Goal: Task Accomplishment & Management: Manage account settings

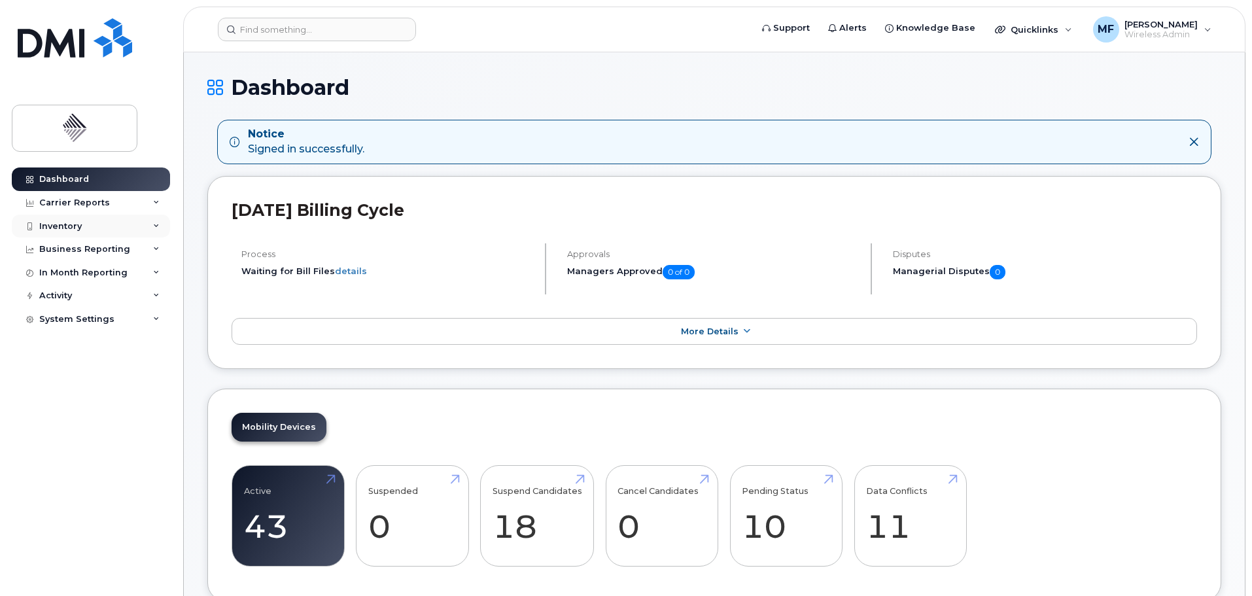
click at [116, 234] on div "Inventory" at bounding box center [91, 227] width 158 height 24
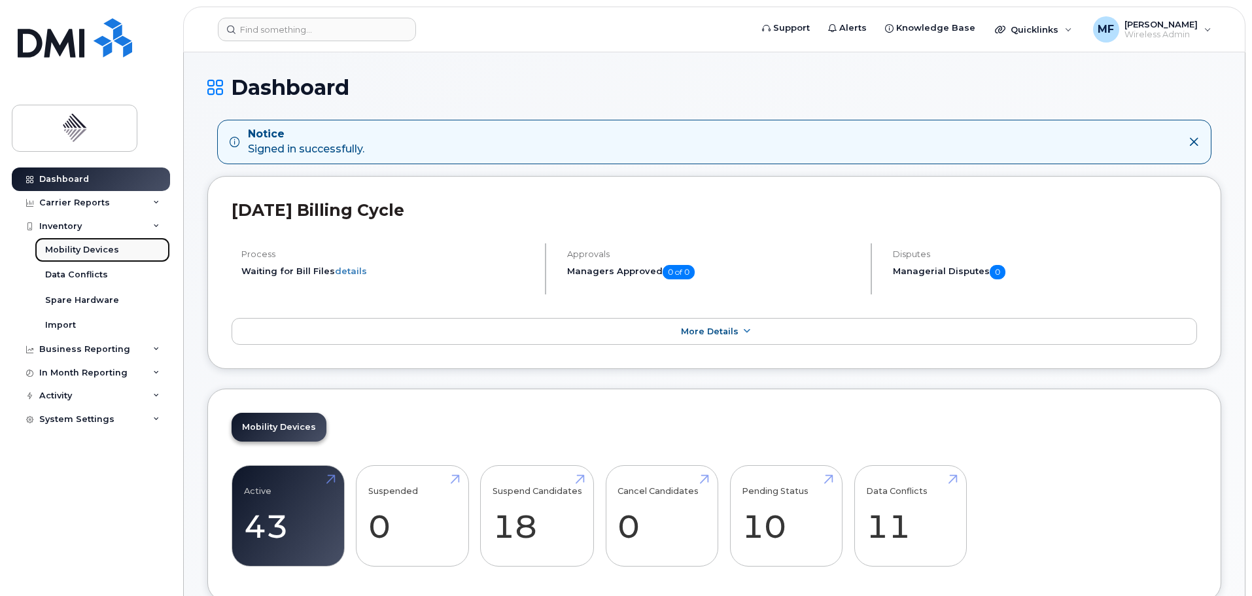
click at [83, 256] on link "Mobility Devices" at bounding box center [102, 249] width 135 height 25
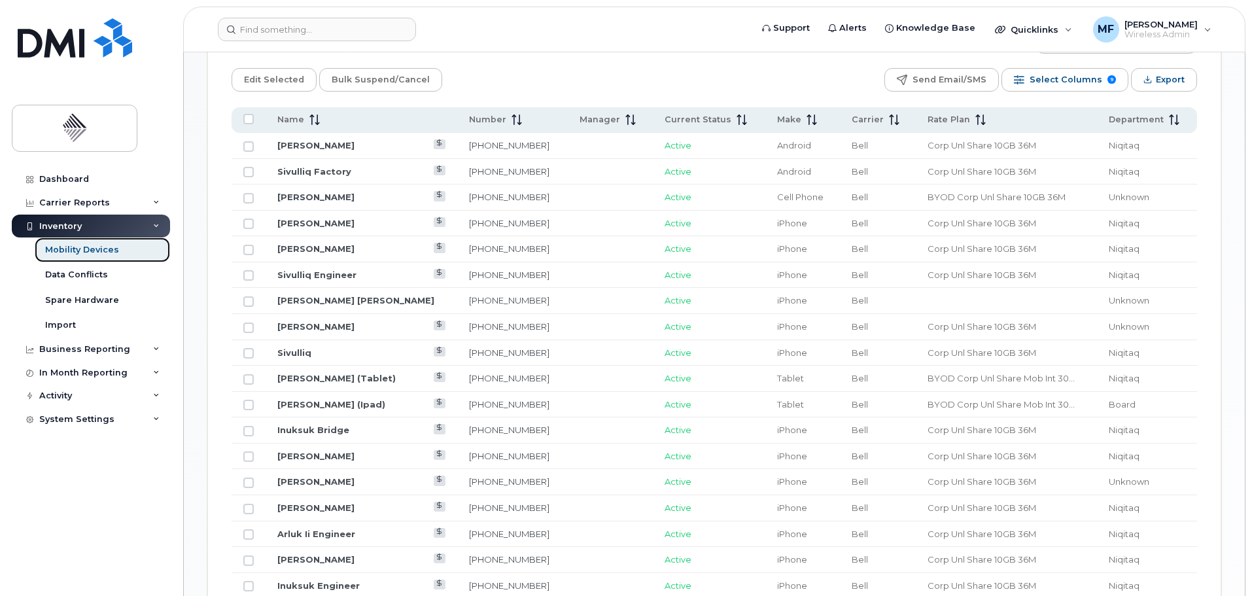
scroll to position [696, 0]
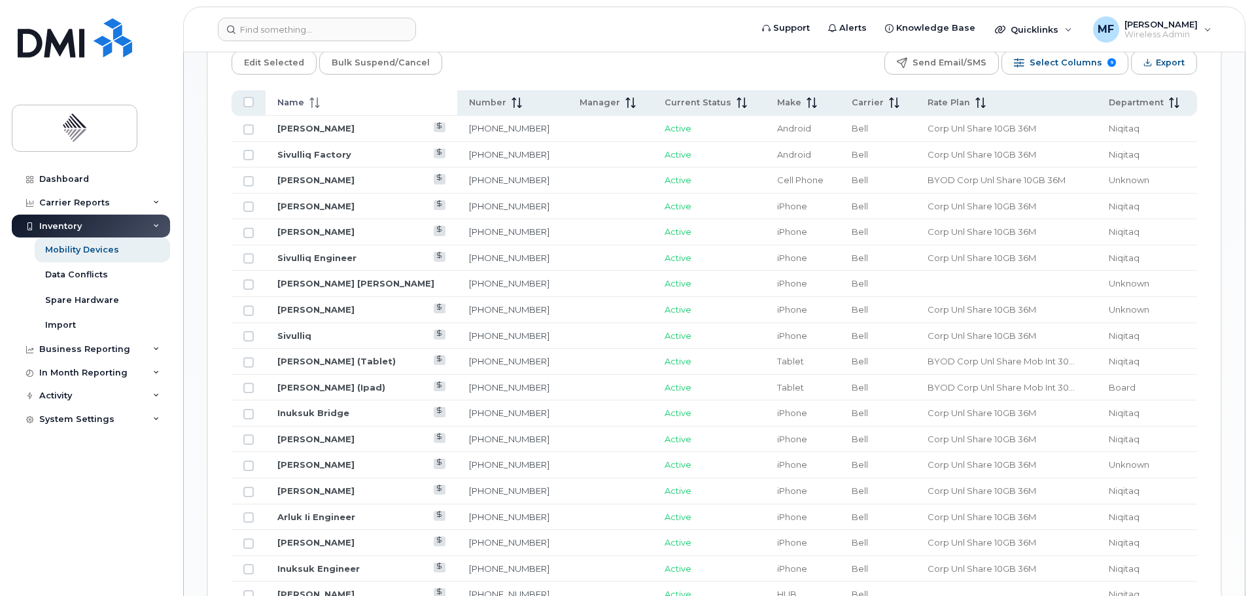
click at [309, 97] on icon at bounding box center [314, 102] width 10 height 10
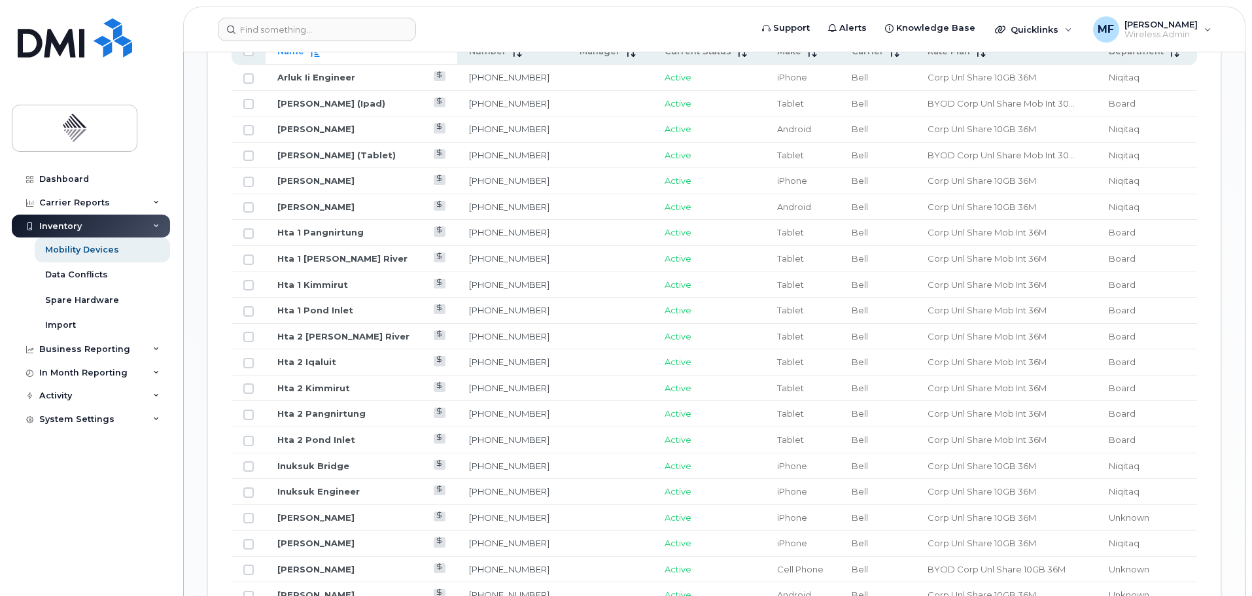
scroll to position [718, 0]
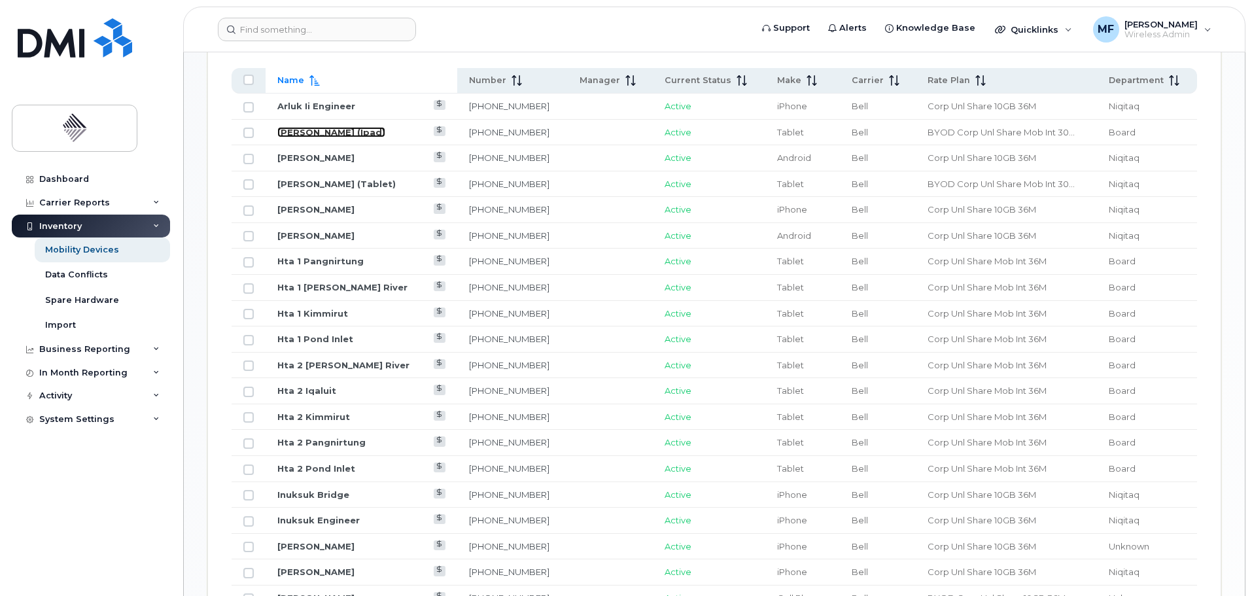
click at [310, 127] on link "Billy Etuangat (Ipad)" at bounding box center [331, 132] width 108 height 10
click at [318, 256] on link "Hta 1 Pangnirtung" at bounding box center [320, 261] width 86 height 10
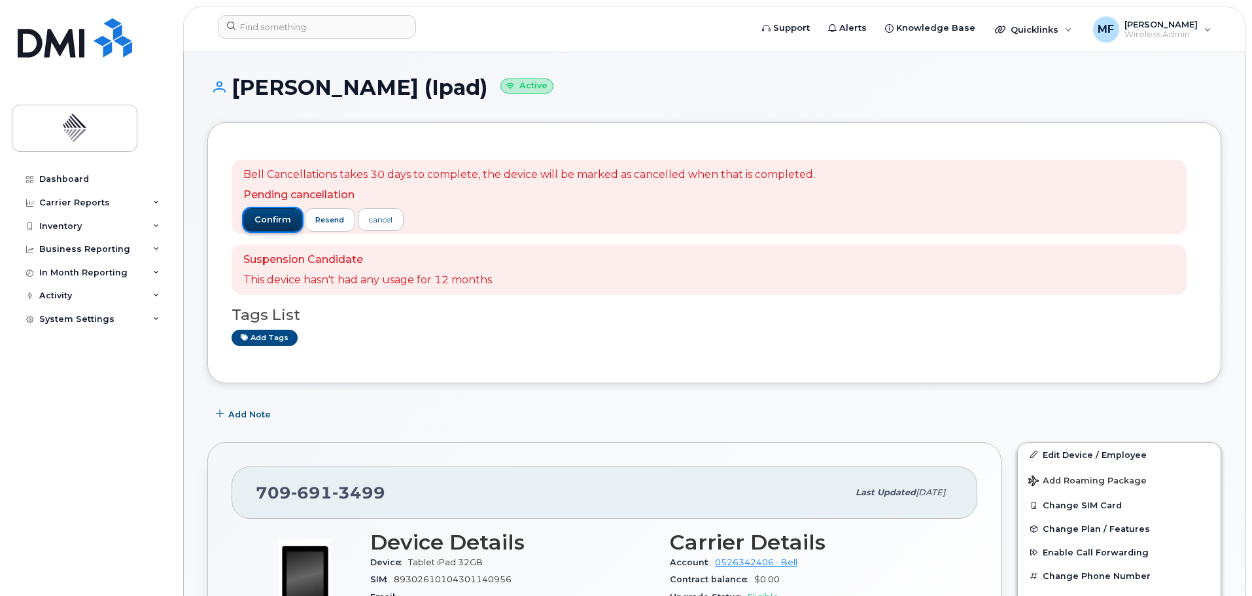
click at [276, 217] on span "confirm" at bounding box center [273, 220] width 37 height 12
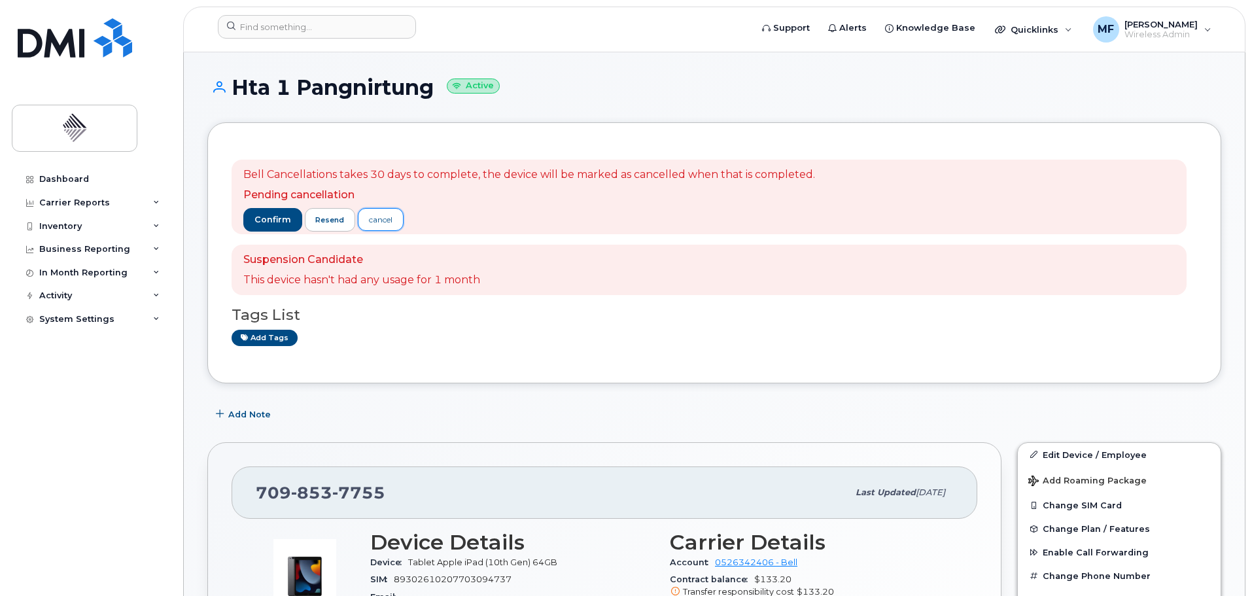
click at [378, 223] on div "cancel" at bounding box center [381, 220] width 24 height 12
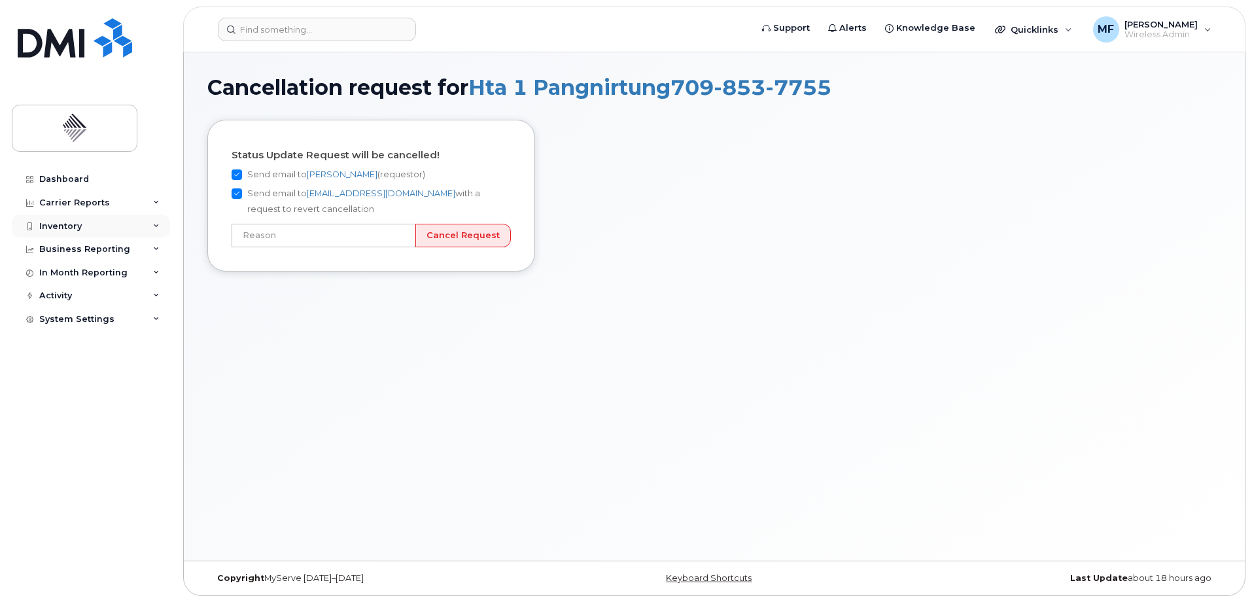
click at [90, 230] on div "Inventory" at bounding box center [91, 227] width 158 height 24
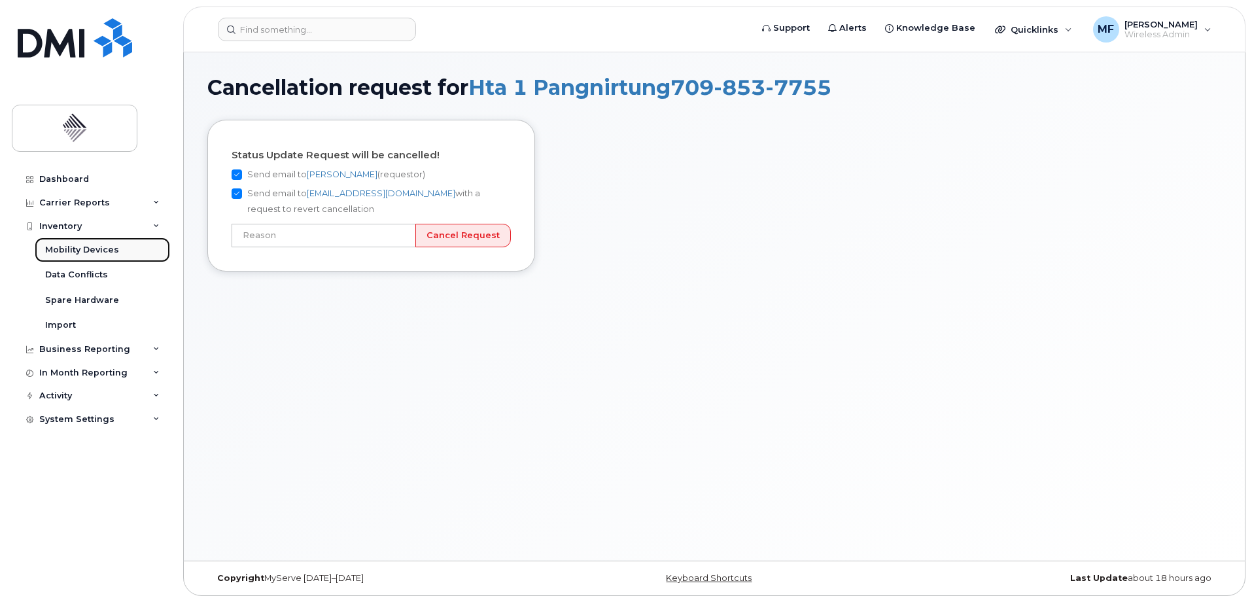
click at [101, 247] on div "Mobility Devices" at bounding box center [82, 250] width 74 height 12
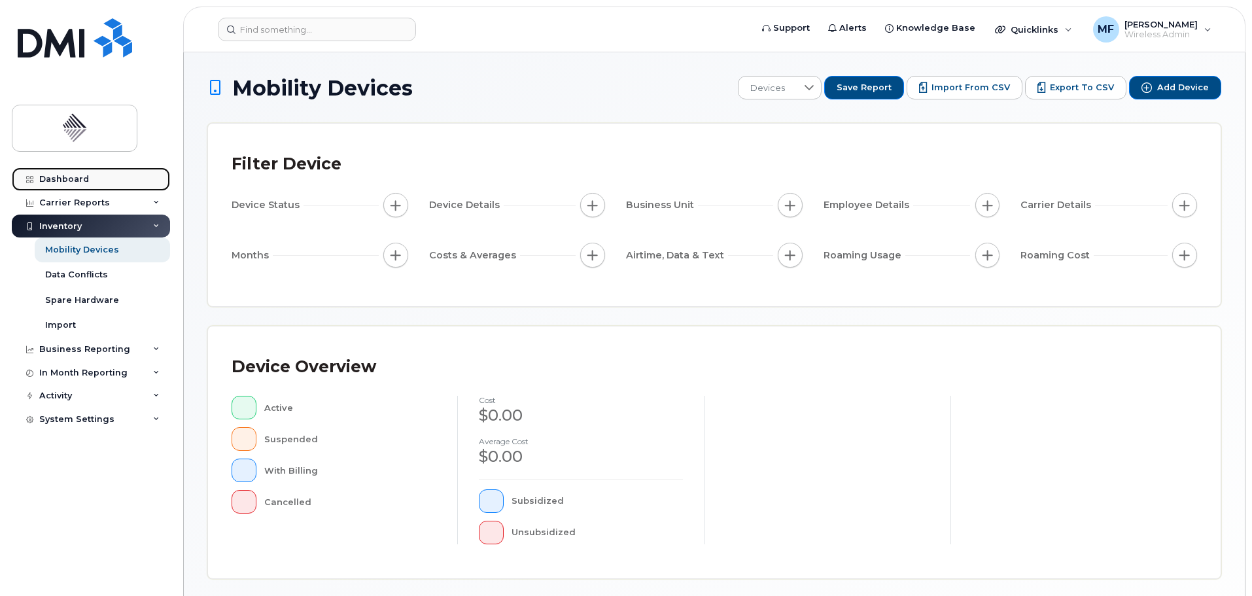
click at [80, 173] on link "Dashboard" at bounding box center [91, 179] width 158 height 24
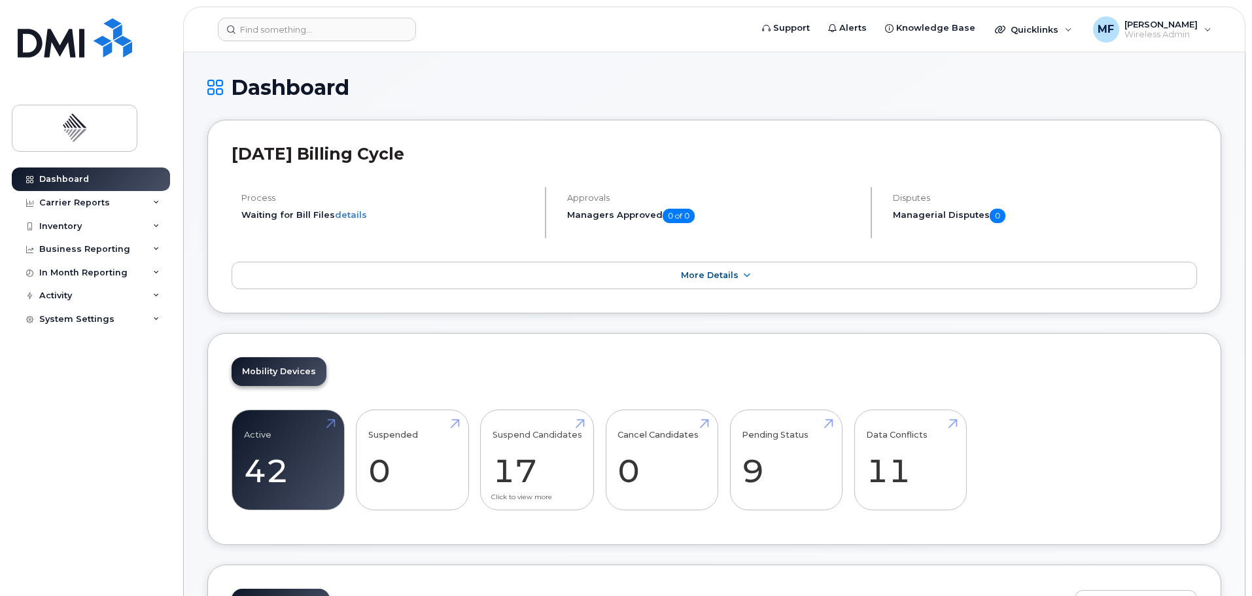
click at [531, 387] on div "Mobility Devices Active 42 56% Suspended 0 Suspend Candidates 17 Cancel Candida…" at bounding box center [714, 439] width 1014 height 213
click at [535, 472] on link "Suspend Candidates 17" at bounding box center [538, 460] width 90 height 86
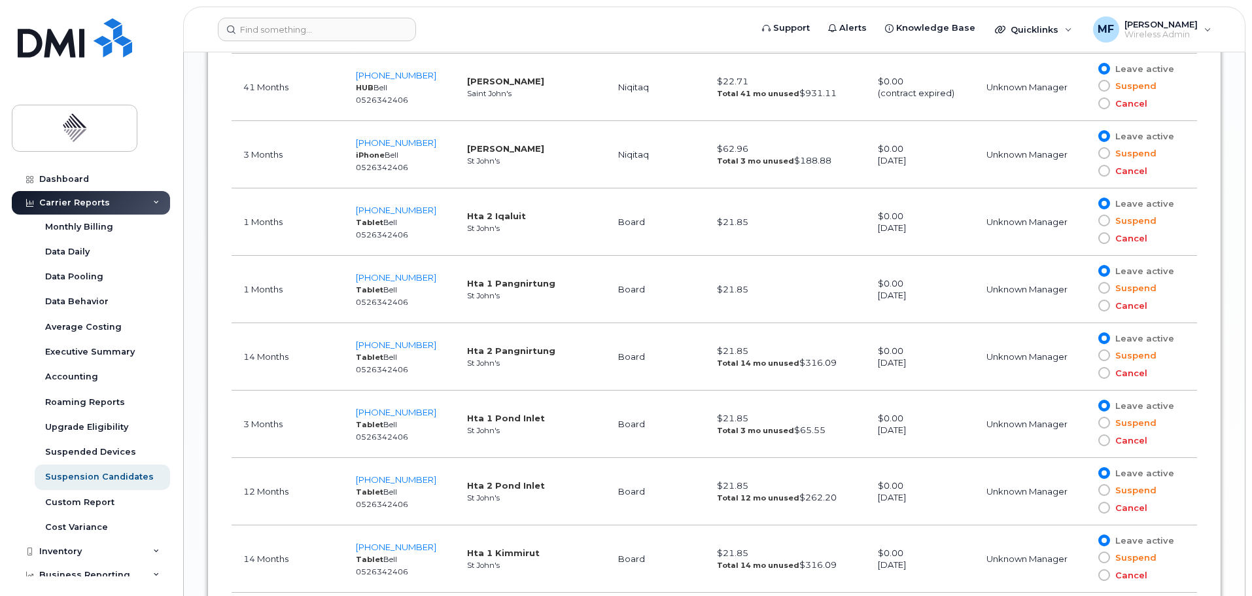
scroll to position [1243, 0]
drag, startPoint x: 289, startPoint y: 291, endPoint x: 232, endPoint y: 293, distance: 56.3
click at [232, 293] on td "14 Months" at bounding box center [288, 289] width 113 height 67
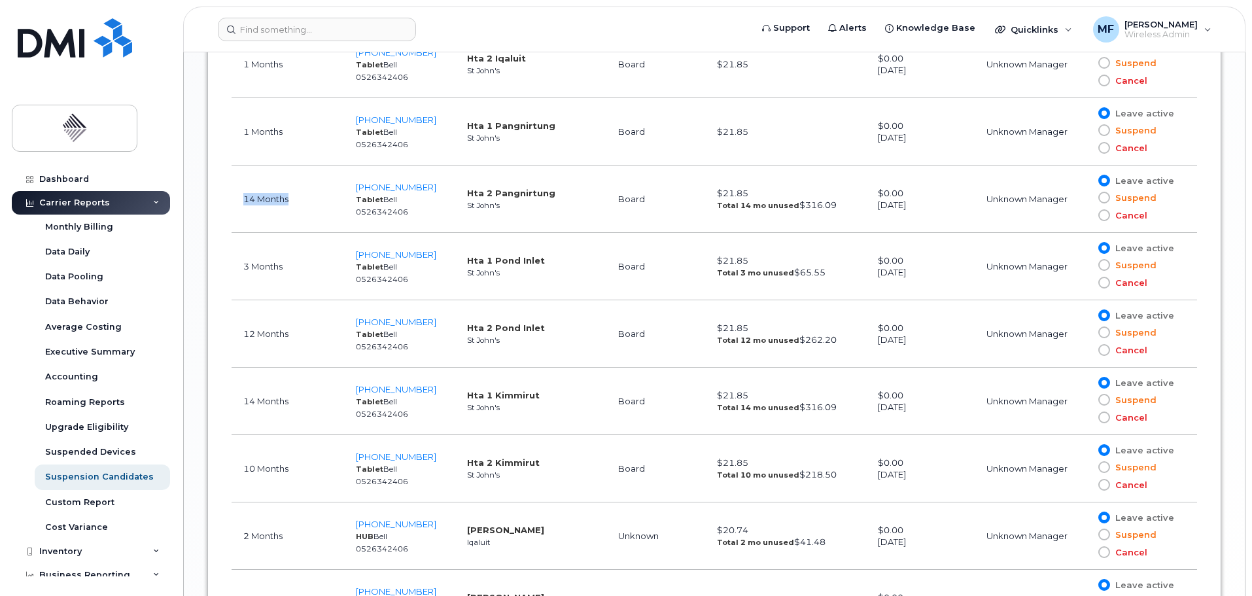
scroll to position [1374, 0]
